Goal: Find specific page/section: Find specific page/section

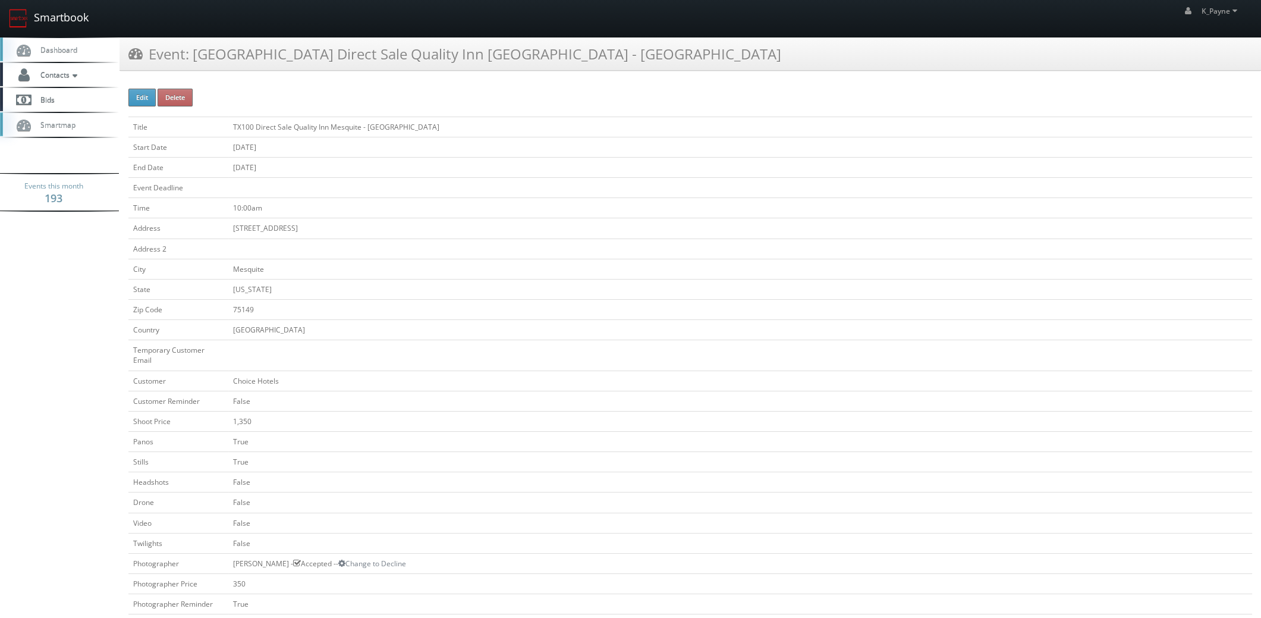
click at [55, 14] on link "Smartbook" at bounding box center [49, 18] width 98 height 37
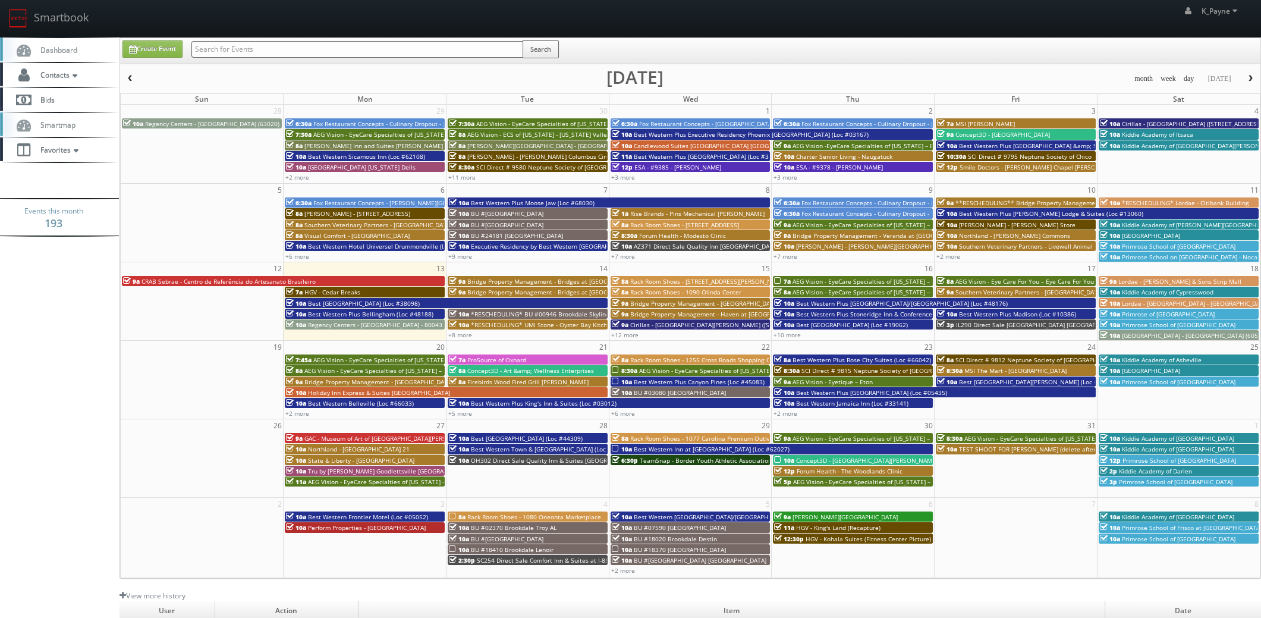
click at [232, 50] on input "text" at bounding box center [357, 49] width 332 height 17
type input "va960"
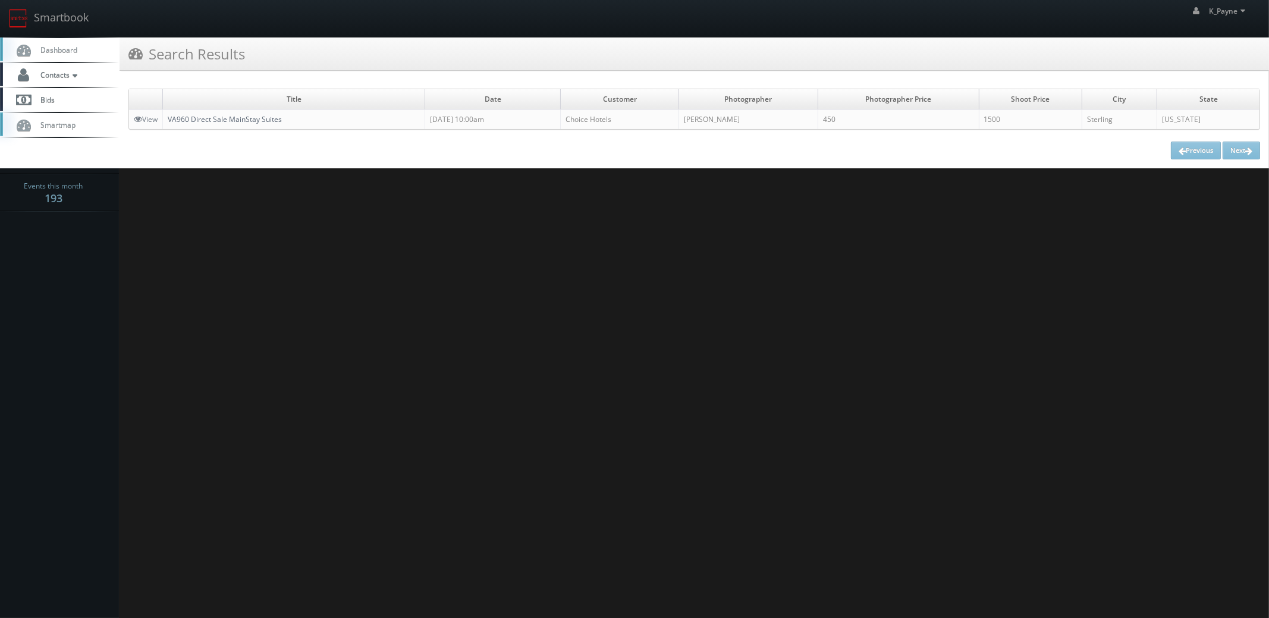
drag, startPoint x: 222, startPoint y: 120, endPoint x: 348, endPoint y: 219, distance: 160.4
click at [222, 119] on link "VA960 Direct Sale MainStay Suites" at bounding box center [225, 119] width 114 height 10
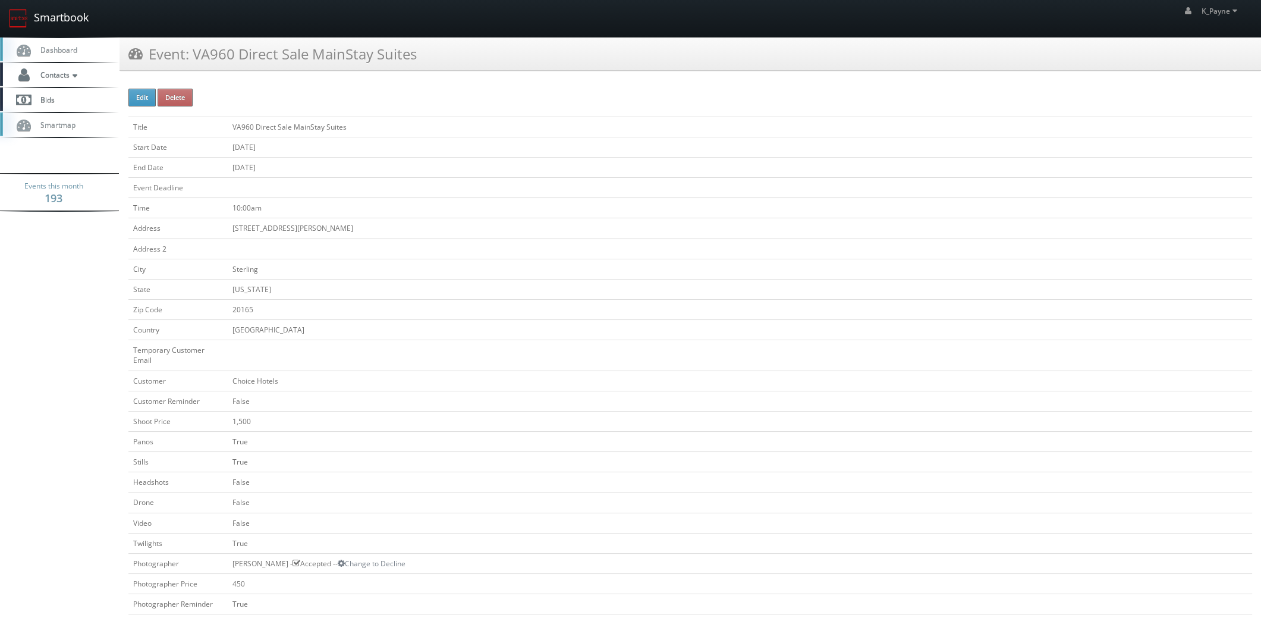
click at [81, 13] on link "Smartbook" at bounding box center [49, 18] width 98 height 37
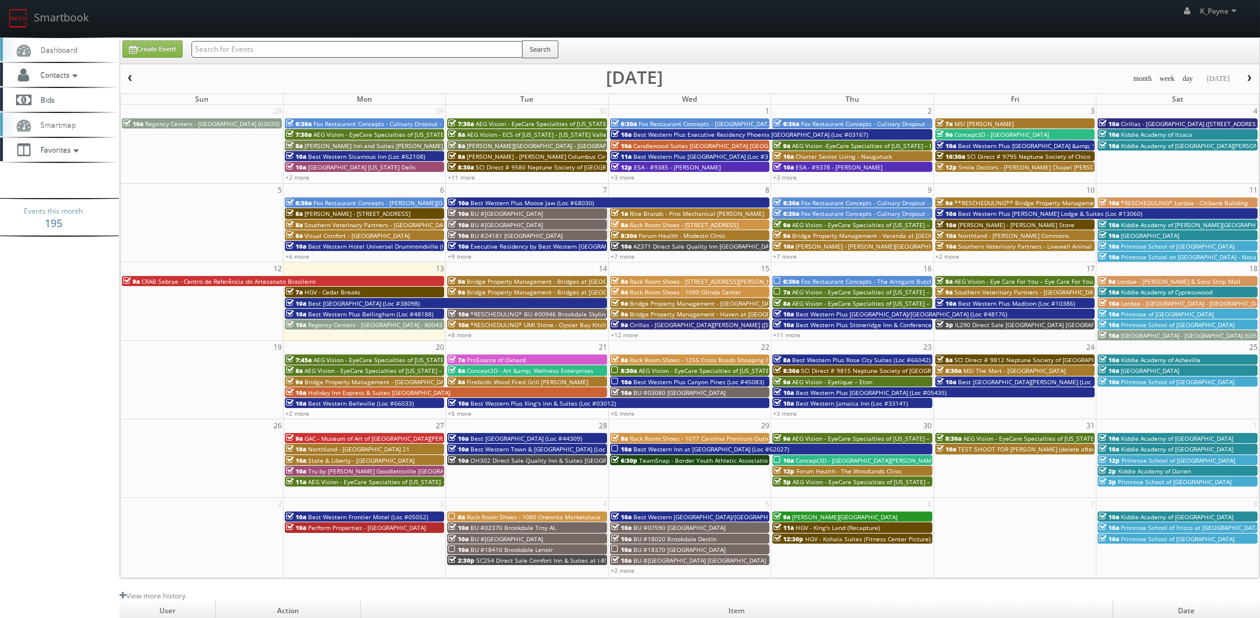
drag, startPoint x: 0, startPoint y: 0, endPoint x: 318, endPoint y: 53, distance: 322.5
click at [318, 53] on input "text" at bounding box center [356, 49] width 331 height 17
type input "kourneys"
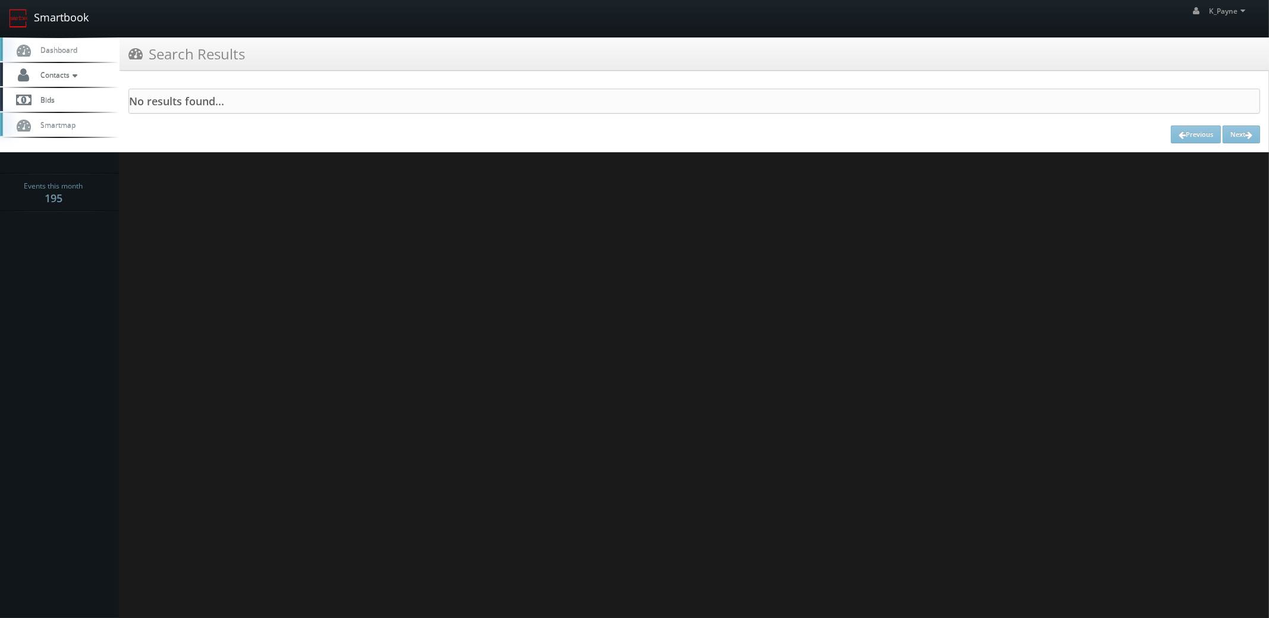
click at [43, 7] on link "Smartbook" at bounding box center [49, 18] width 98 height 37
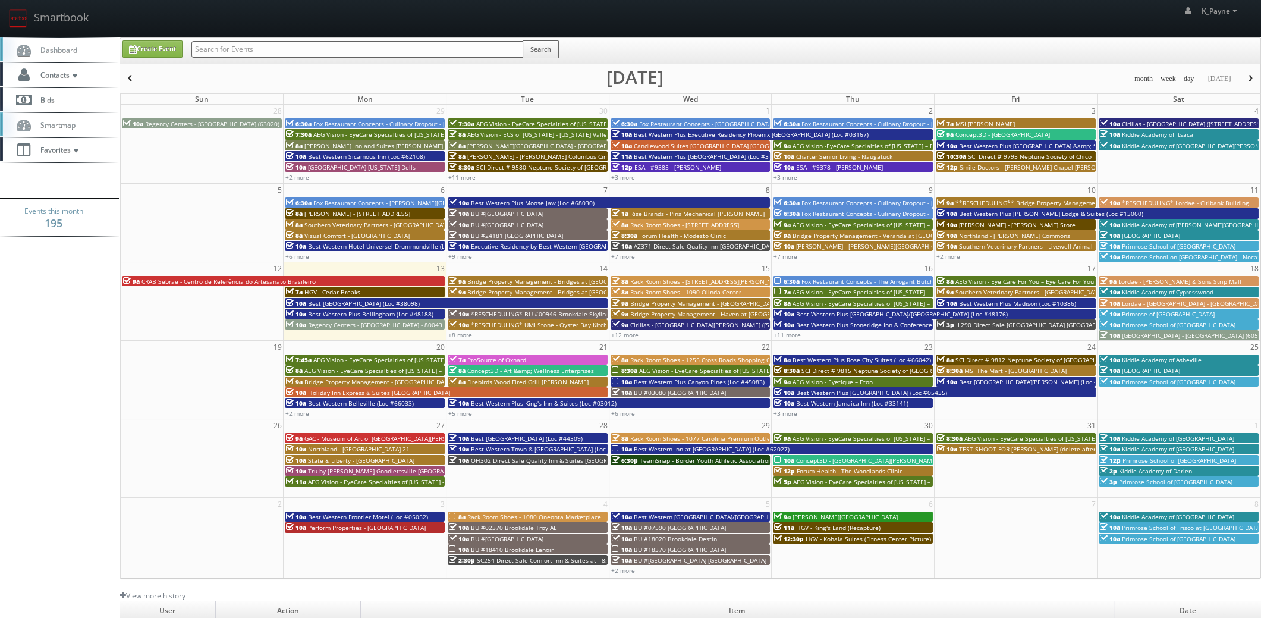
click at [260, 51] on input "text" at bounding box center [357, 49] width 332 height 17
type input "journeys"
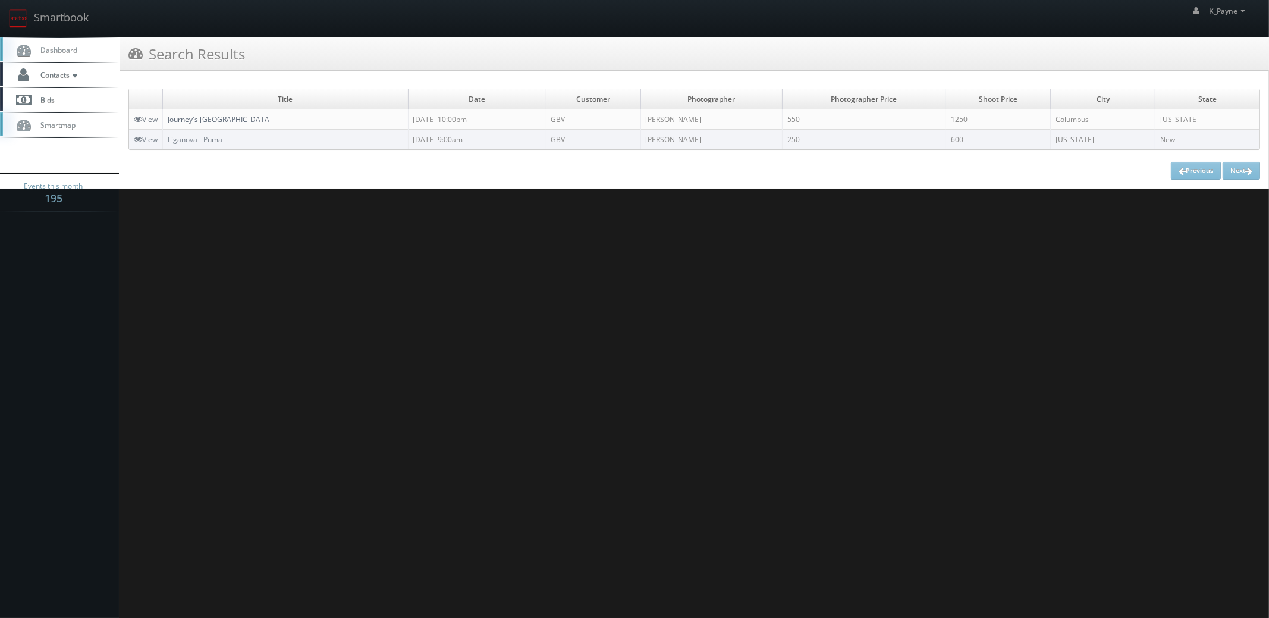
click at [272, 118] on link "Journey's [GEOGRAPHIC_DATA]" at bounding box center [220, 119] width 104 height 10
